Goal: Task Accomplishment & Management: Manage account settings

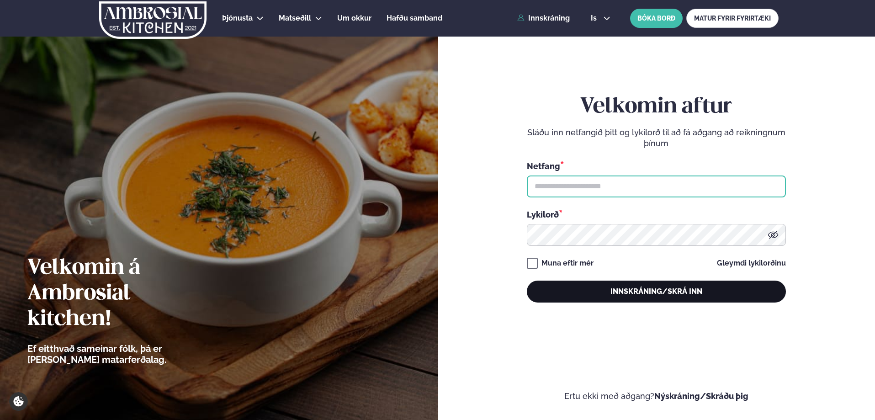
type input "**********"
click at [595, 288] on button "Innskráning/Skrá inn" at bounding box center [656, 291] width 259 height 22
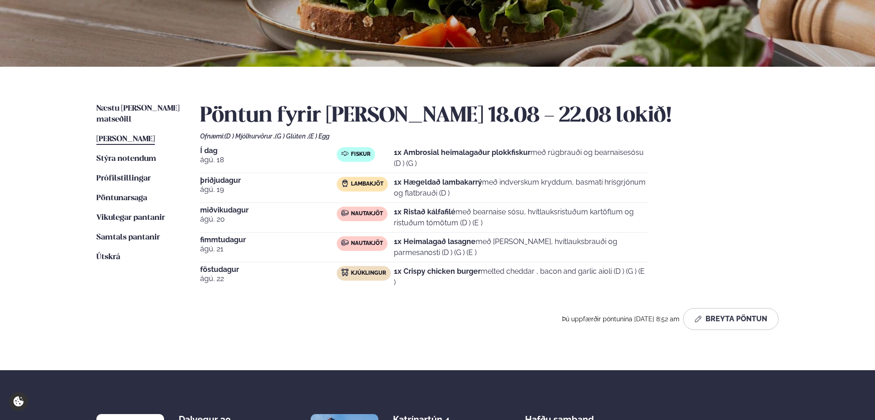
scroll to position [137, 0]
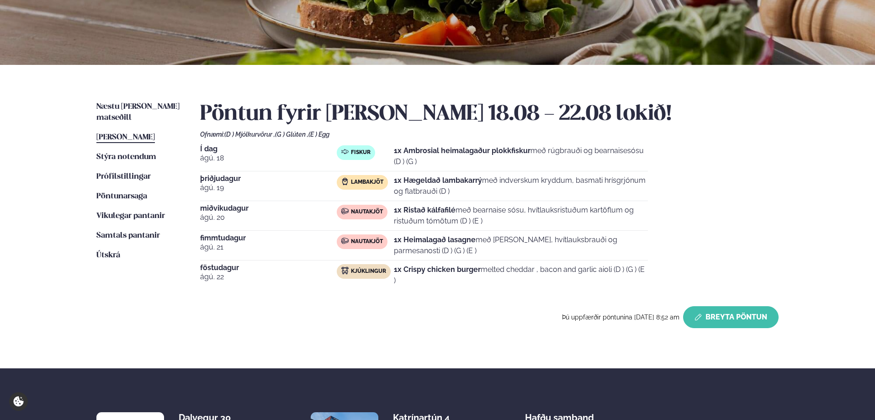
click at [745, 320] on button "Breyta Pöntun" at bounding box center [730, 317] width 95 height 22
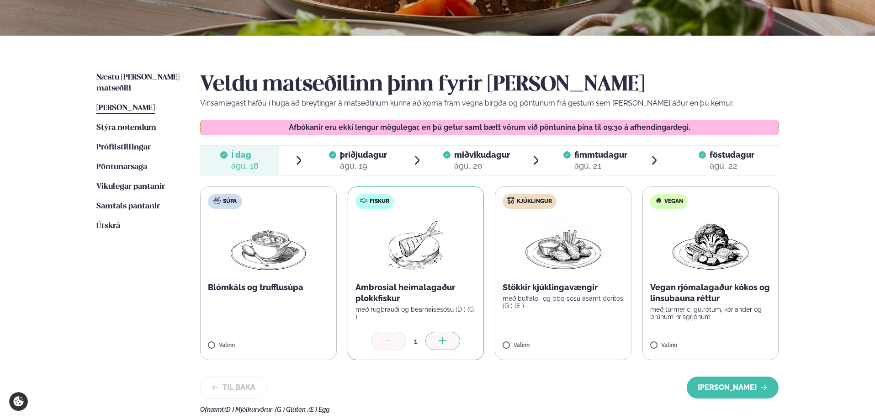
scroll to position [183, 0]
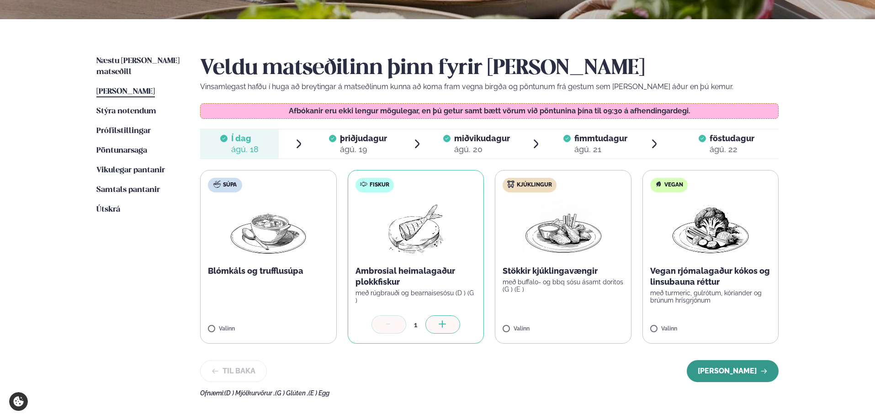
click at [746, 367] on button "[PERSON_NAME]" at bounding box center [733, 371] width 92 height 22
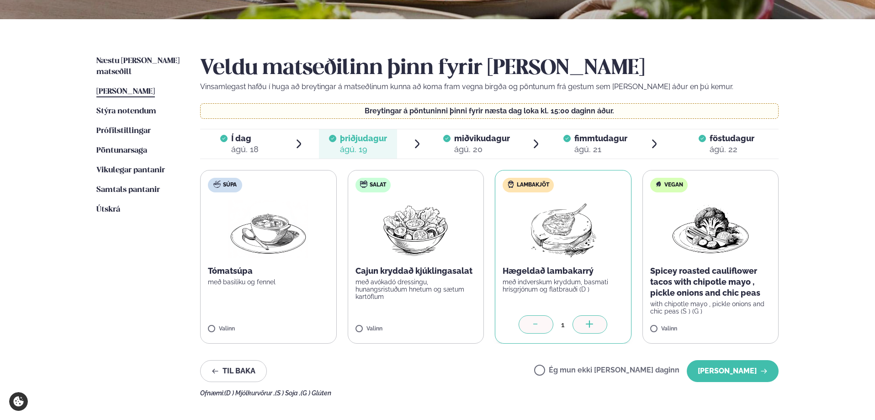
click at [746, 367] on button "[PERSON_NAME]" at bounding box center [733, 371] width 92 height 22
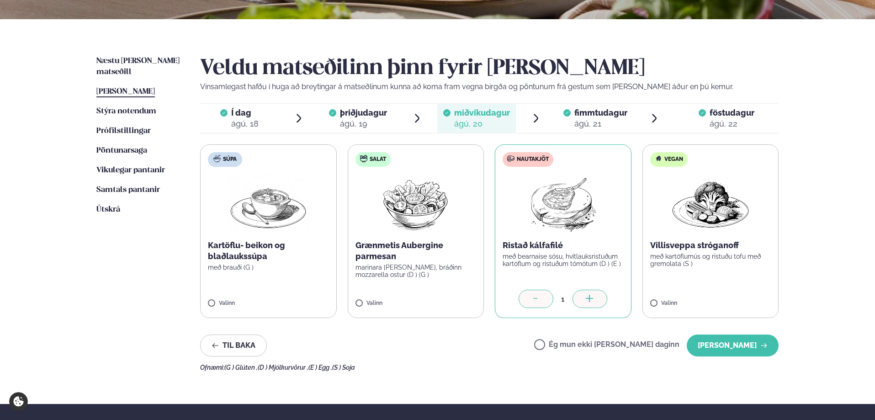
click at [537, 293] on div at bounding box center [535, 299] width 35 height 18
click at [569, 342] on label "Ég mun ekki [PERSON_NAME] daginn" at bounding box center [606, 346] width 145 height 10
click at [724, 345] on button "[PERSON_NAME]" at bounding box center [733, 345] width 92 height 22
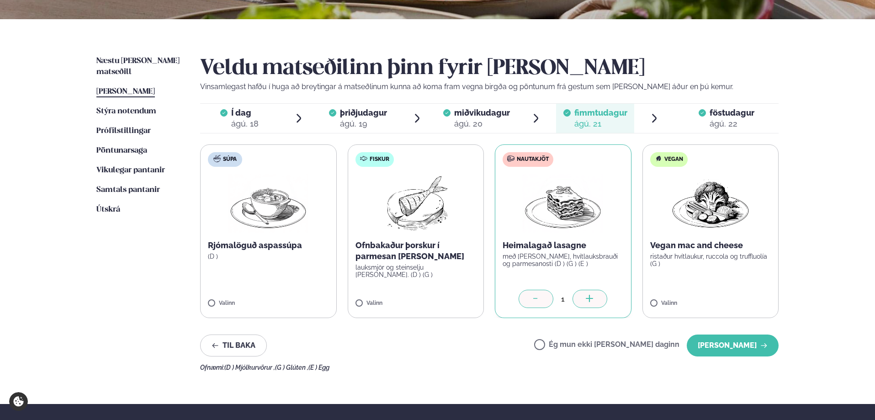
click at [545, 298] on div at bounding box center [535, 299] width 35 height 18
click at [569, 342] on label "Ég mun ekki [PERSON_NAME] daginn" at bounding box center [606, 346] width 145 height 10
click at [699, 343] on button "[PERSON_NAME]" at bounding box center [733, 345] width 92 height 22
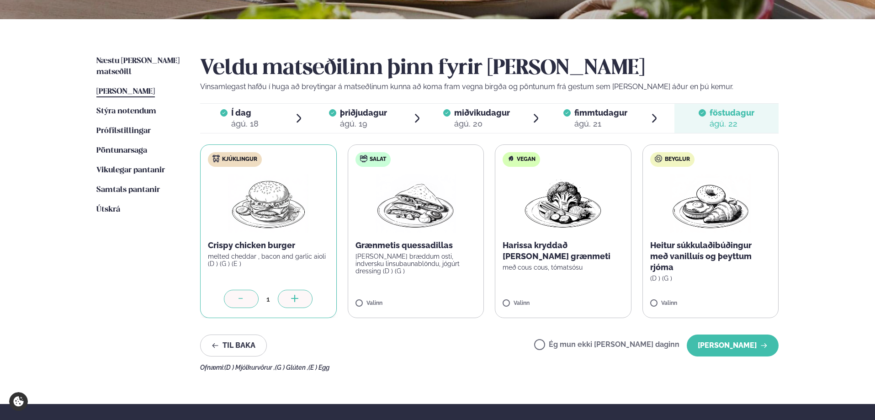
click at [237, 301] on icon at bounding box center [241, 299] width 9 height 9
click at [721, 347] on button "[PERSON_NAME]" at bounding box center [733, 345] width 92 height 22
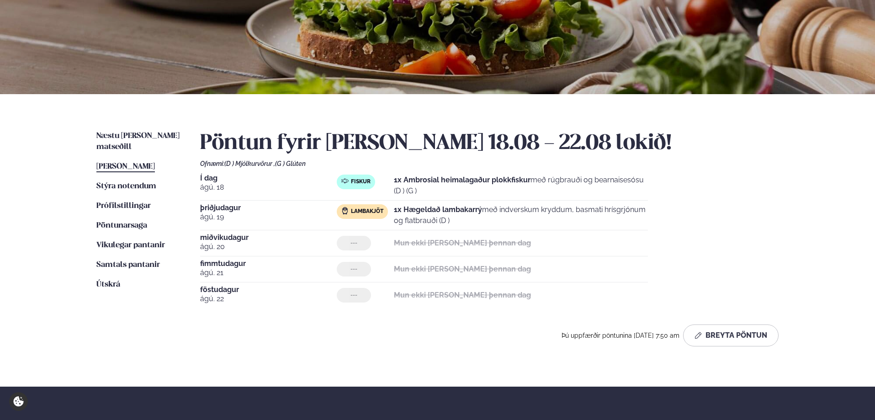
scroll to position [91, 0]
